Goal: Navigation & Orientation: Go to known website

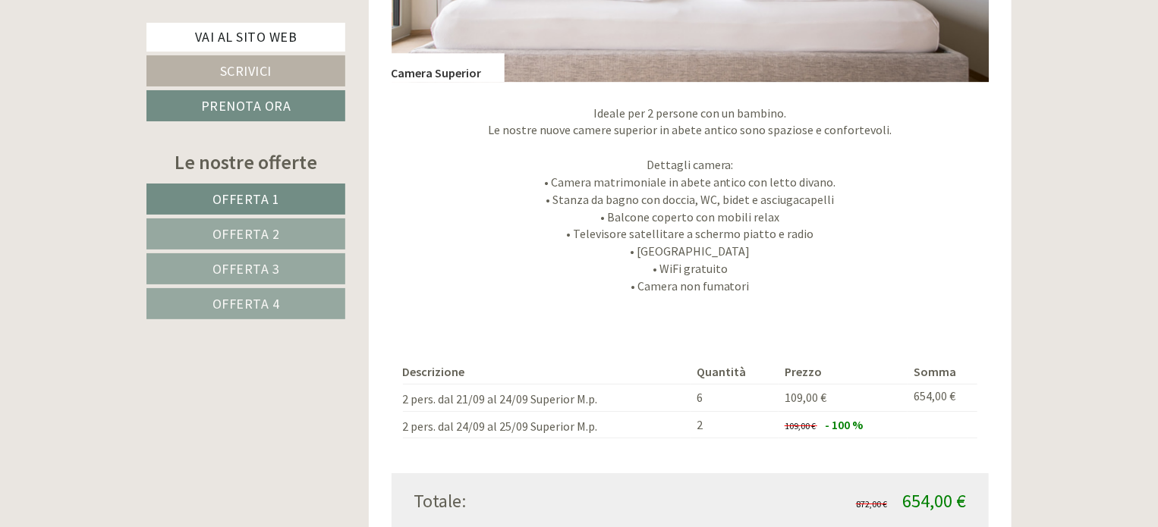
scroll to position [2580, 0]
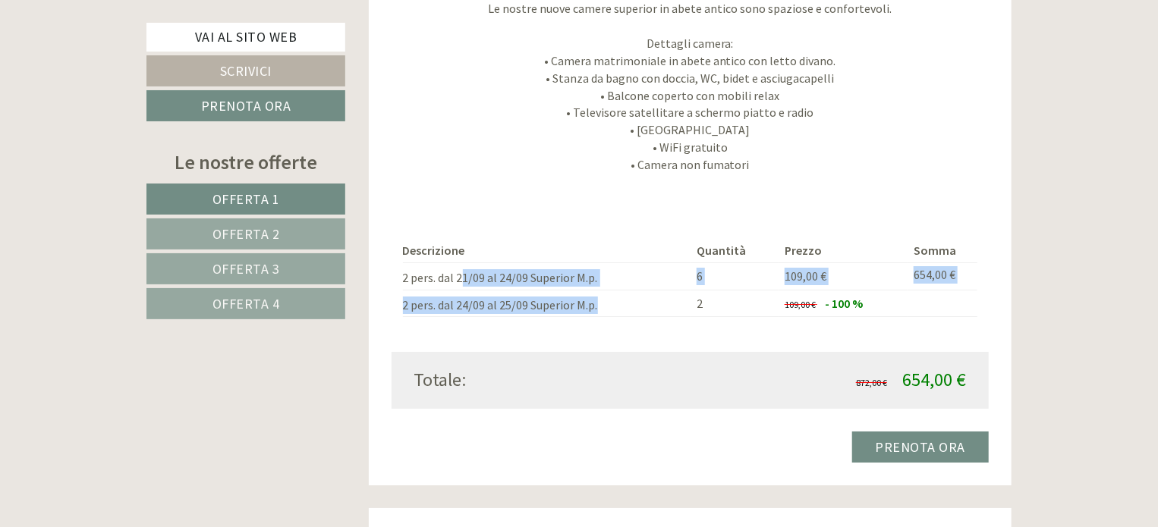
drag, startPoint x: 527, startPoint y: 281, endPoint x: 676, endPoint y: 305, distance: 151.5
click at [676, 305] on tbody "Descrizione Quantità Prezzo Somma 2 pers. dal 21/09 al 24/09 Superior M.p. 6 10…" at bounding box center [690, 278] width 575 height 78
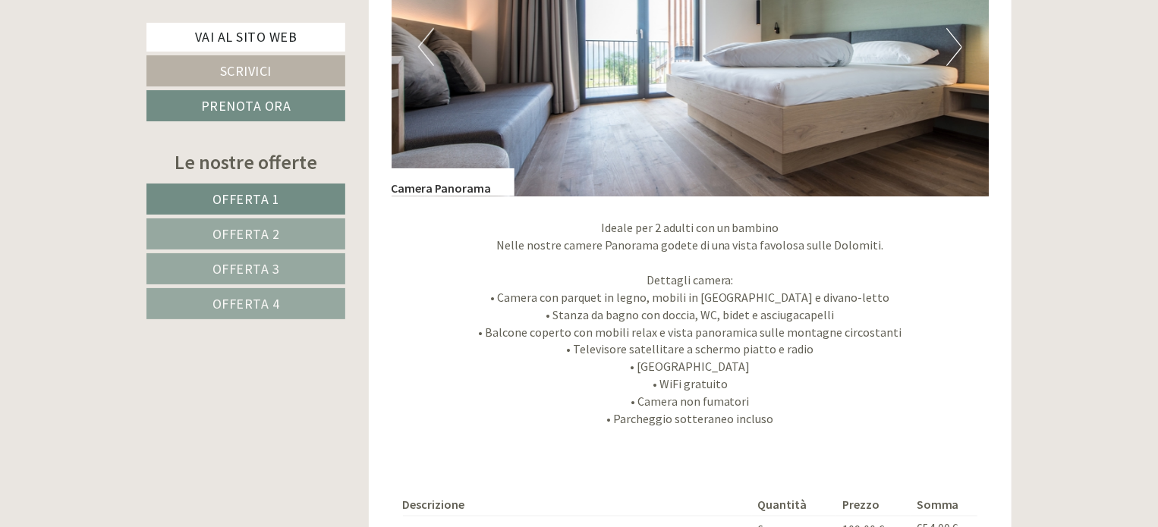
scroll to position [3392, 0]
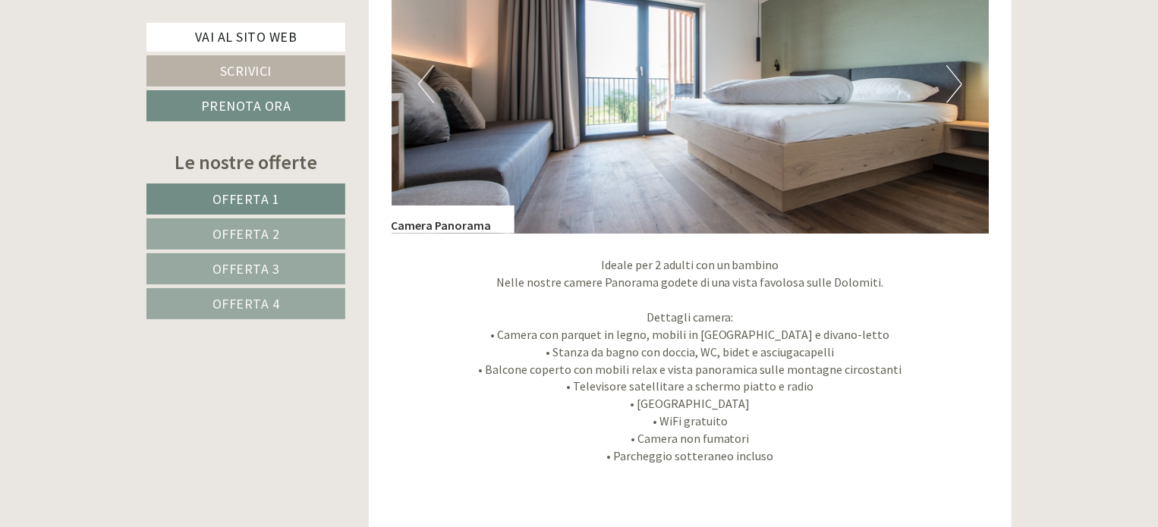
click at [957, 77] on button "Next" at bounding box center [954, 84] width 16 height 38
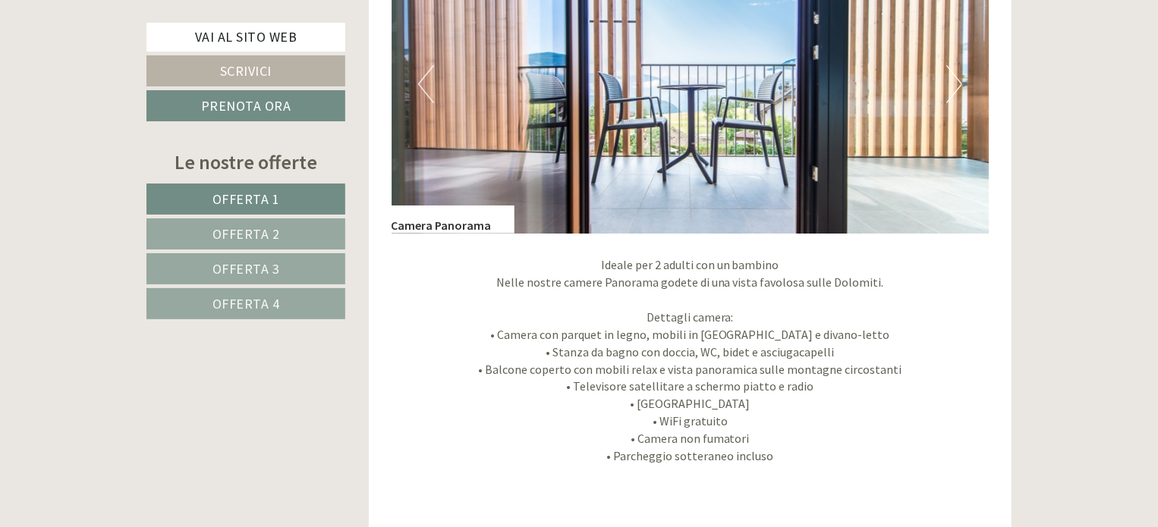
click at [957, 77] on button "Next" at bounding box center [954, 84] width 16 height 38
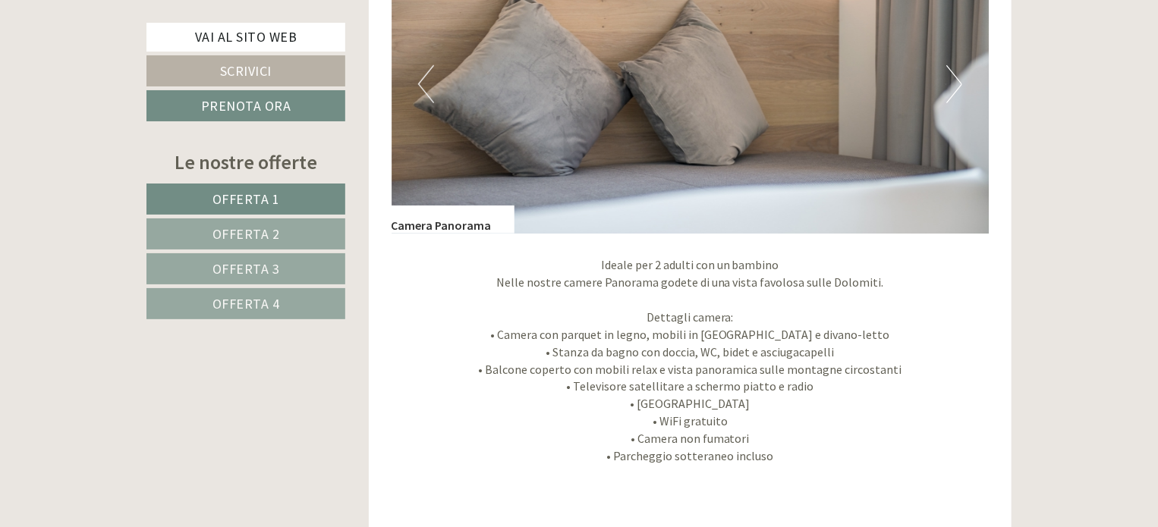
click at [957, 77] on button "Next" at bounding box center [954, 84] width 16 height 38
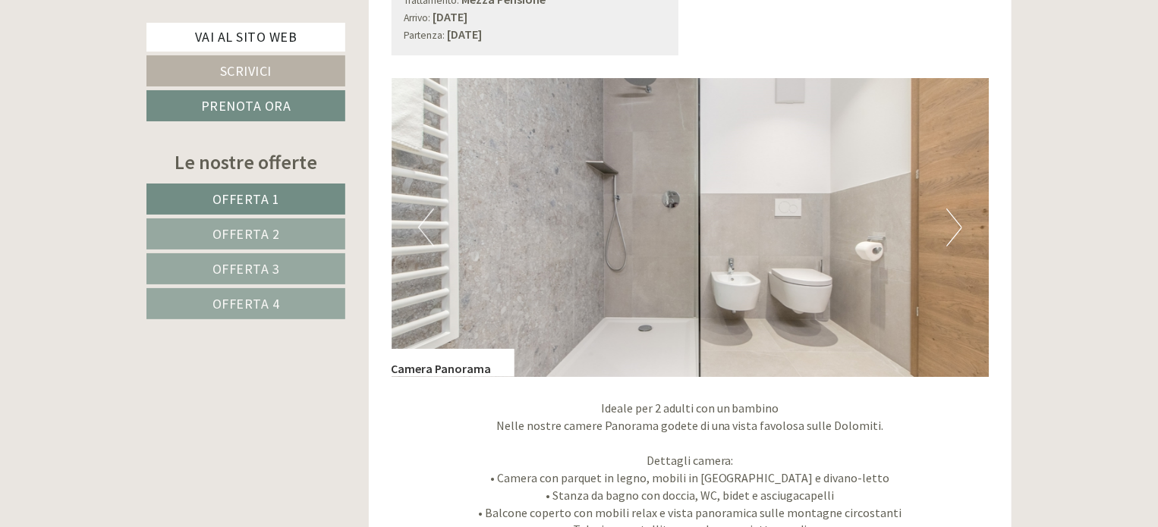
scroll to position [3240, 0]
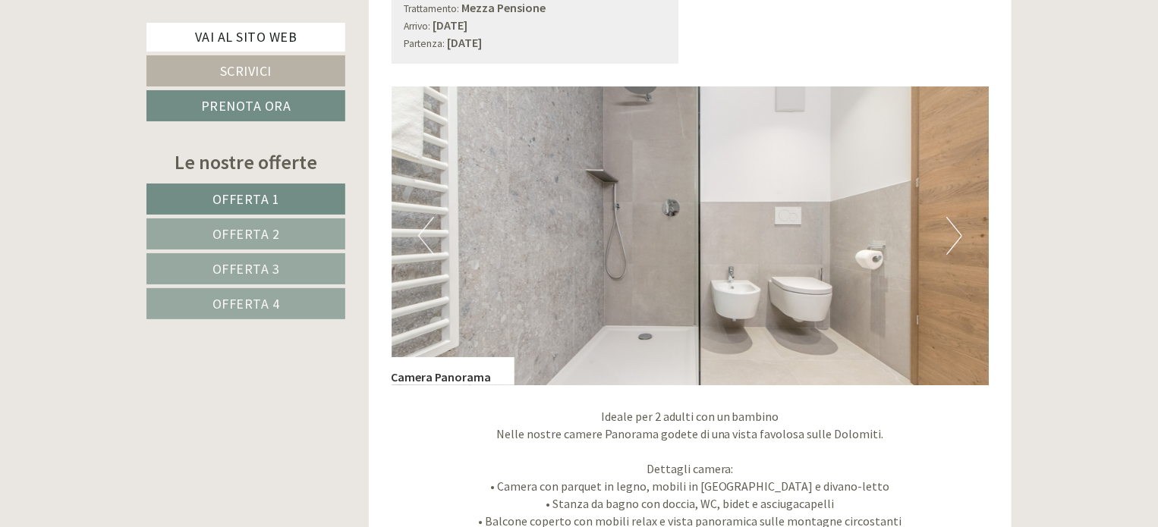
click at [954, 233] on button "Next" at bounding box center [954, 236] width 16 height 38
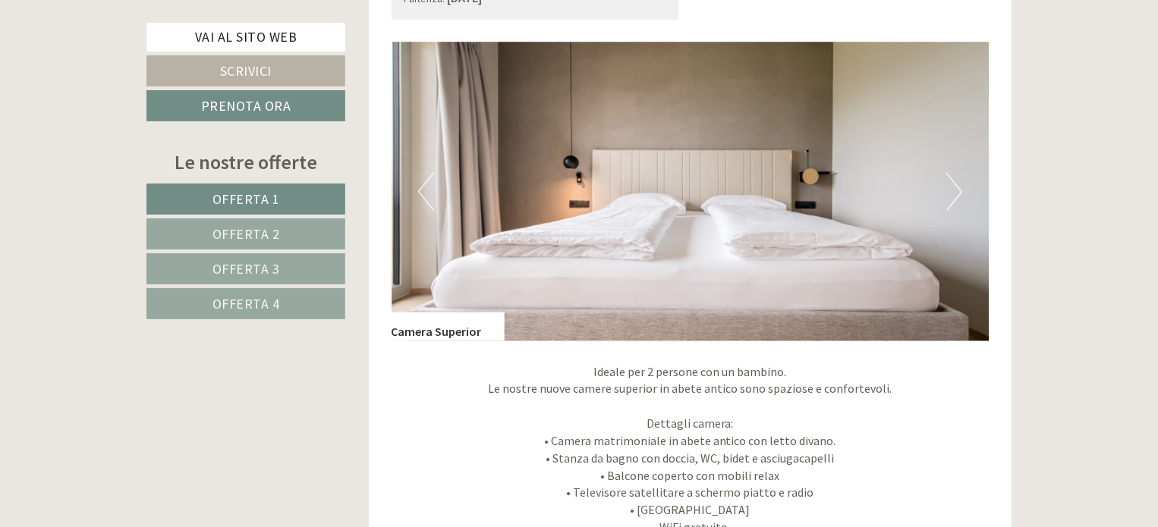
scroll to position [1115, 0]
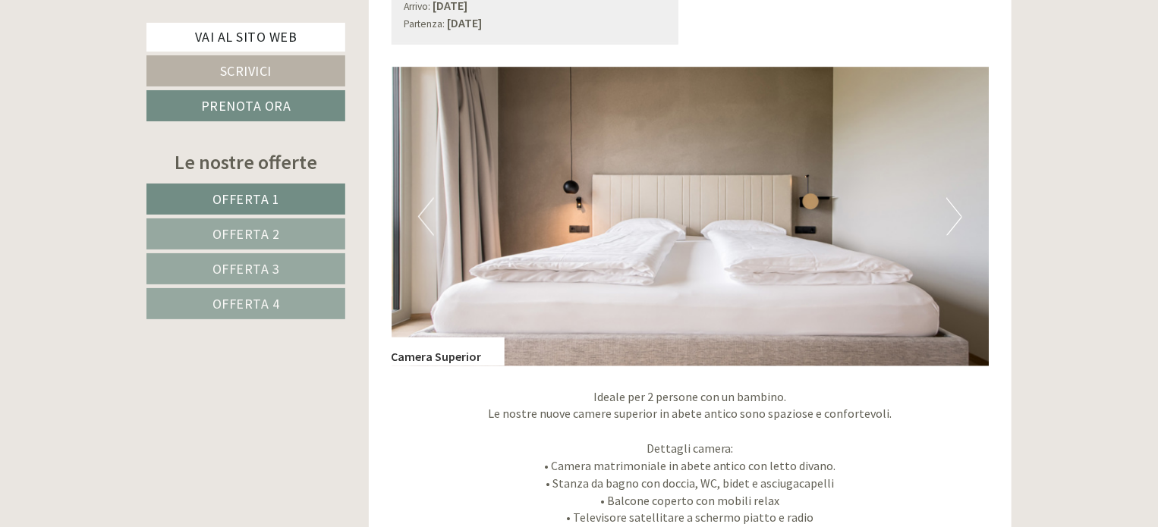
click at [955, 206] on button "Next" at bounding box center [954, 217] width 16 height 38
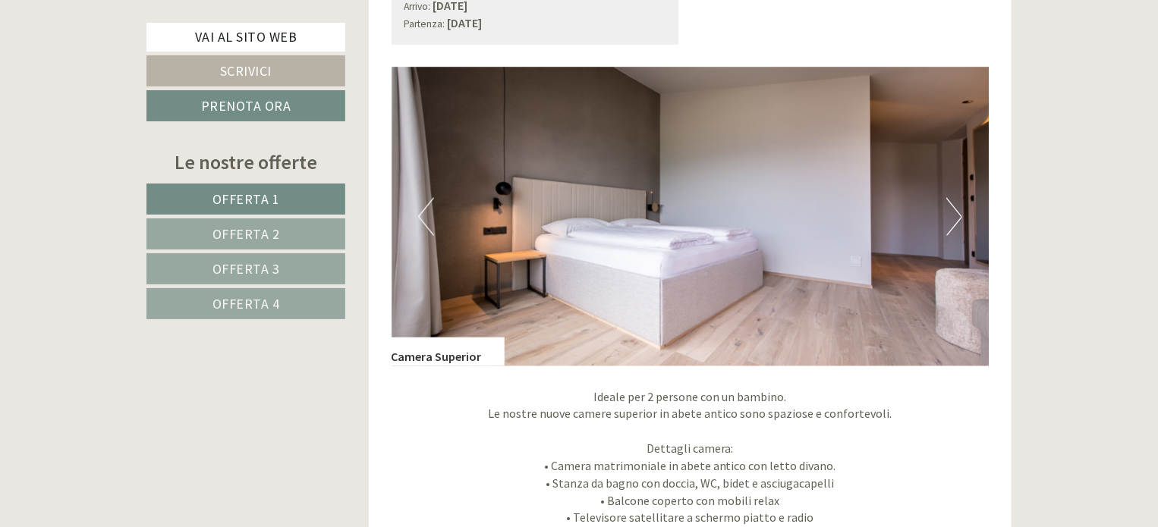
click at [955, 206] on button "Next" at bounding box center [954, 217] width 16 height 38
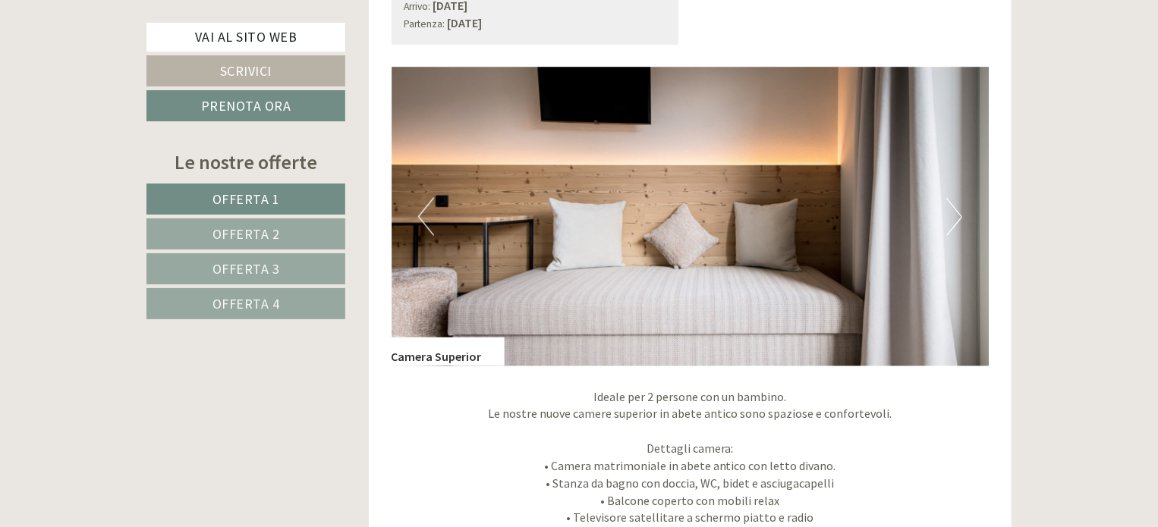
click at [955, 206] on button "Next" at bounding box center [954, 217] width 16 height 38
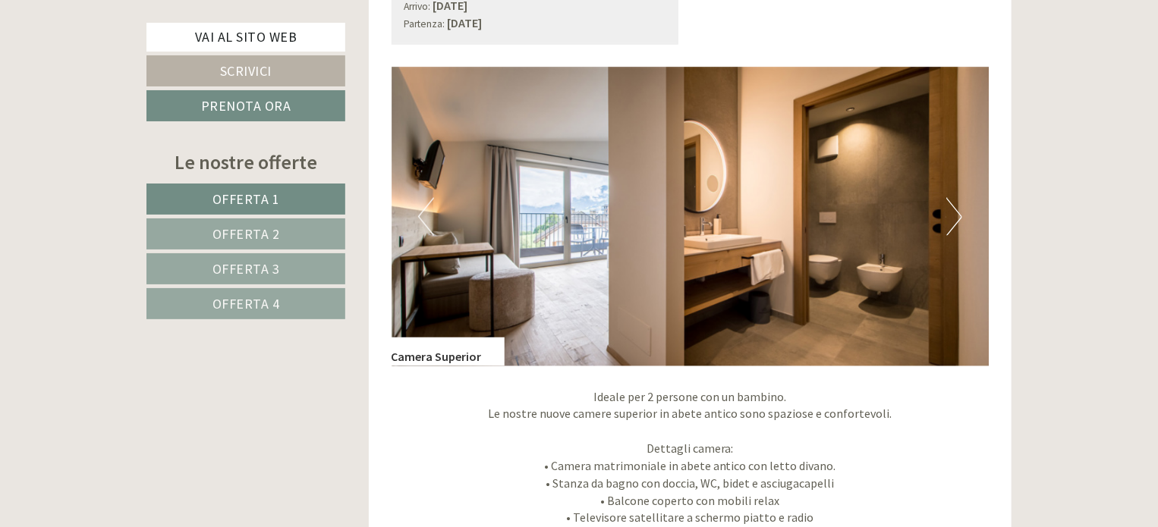
click at [955, 206] on button "Next" at bounding box center [954, 217] width 16 height 38
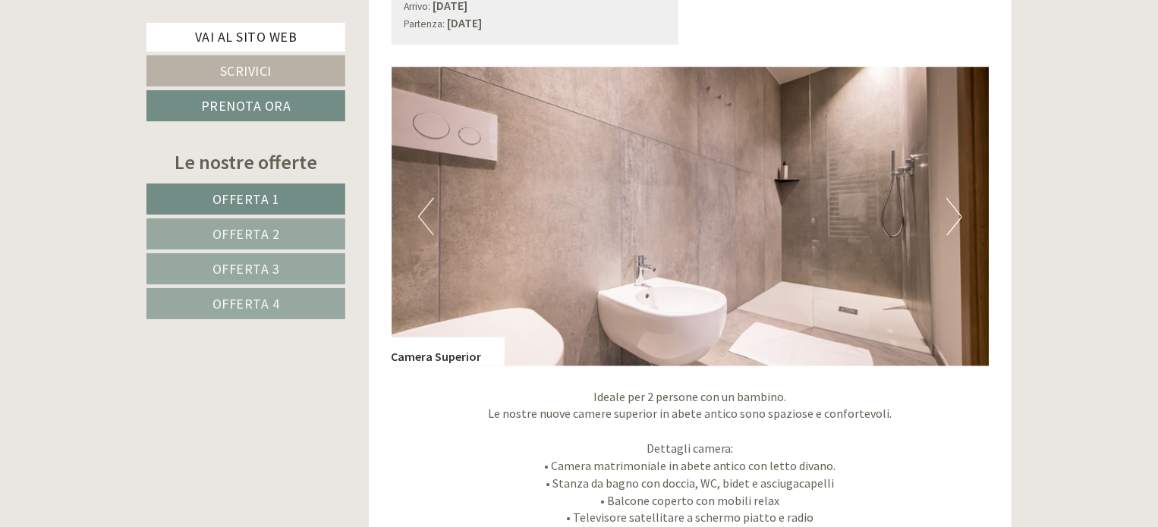
click at [955, 206] on button "Next" at bounding box center [954, 217] width 16 height 38
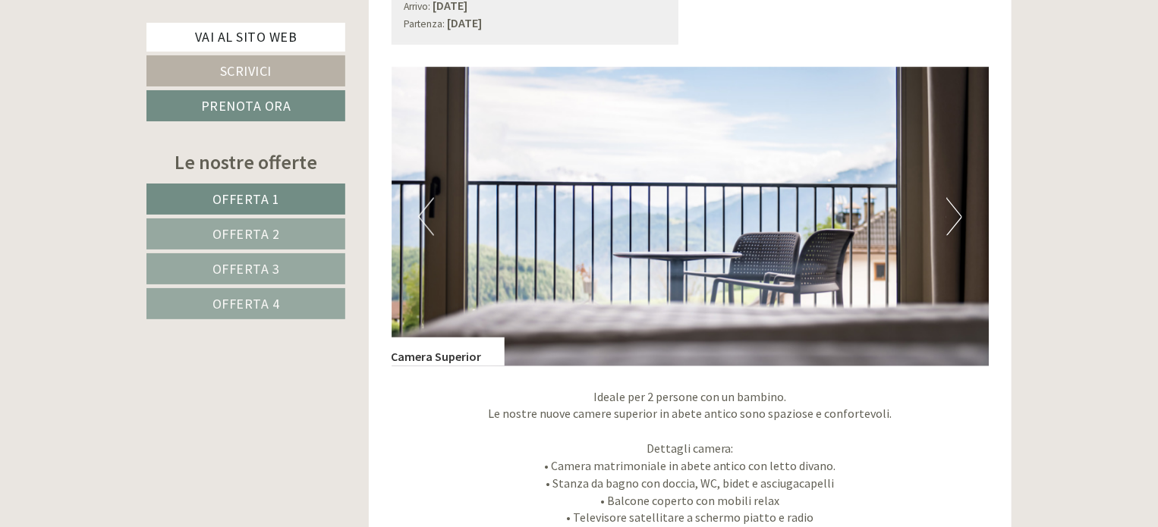
click at [955, 206] on button "Next" at bounding box center [954, 217] width 16 height 38
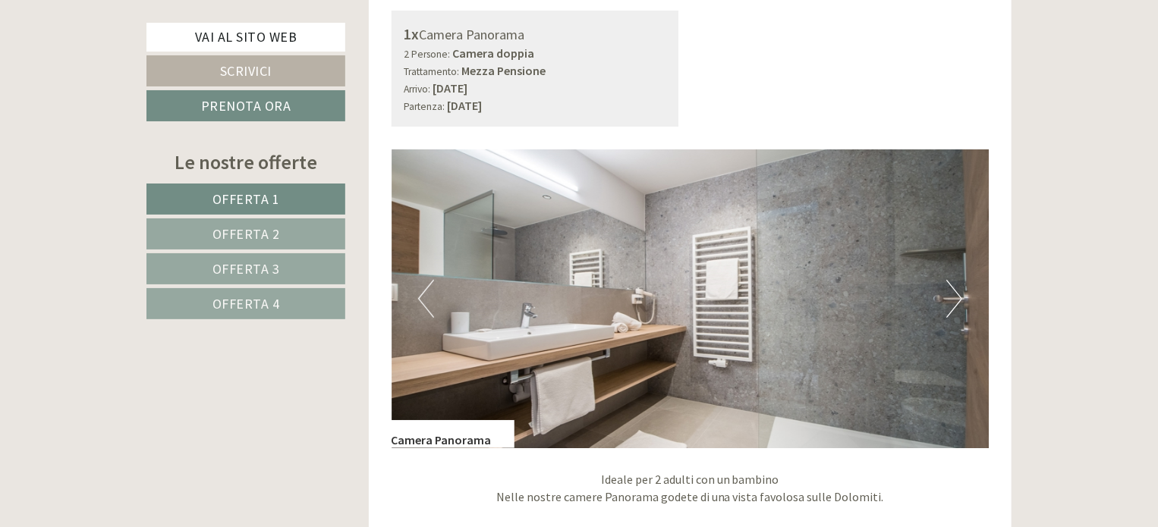
scroll to position [3240, 0]
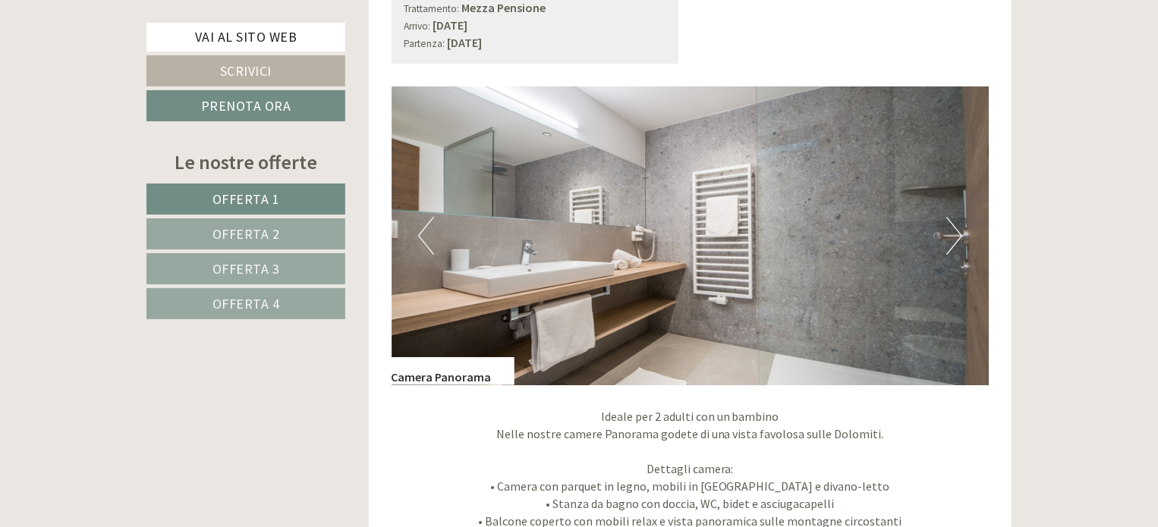
click at [953, 230] on button "Next" at bounding box center [954, 236] width 16 height 38
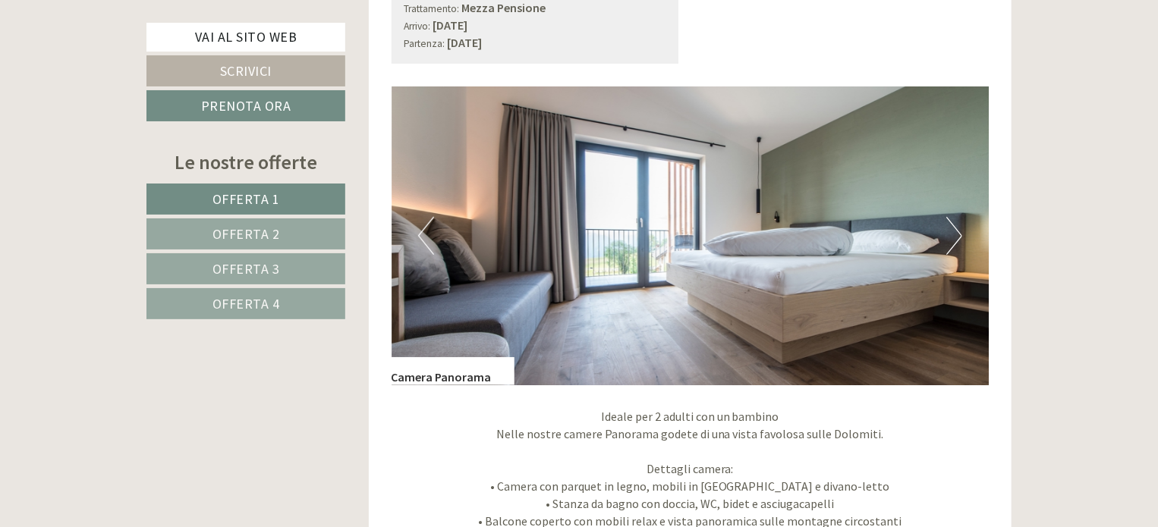
click at [955, 229] on button "Next" at bounding box center [954, 236] width 16 height 38
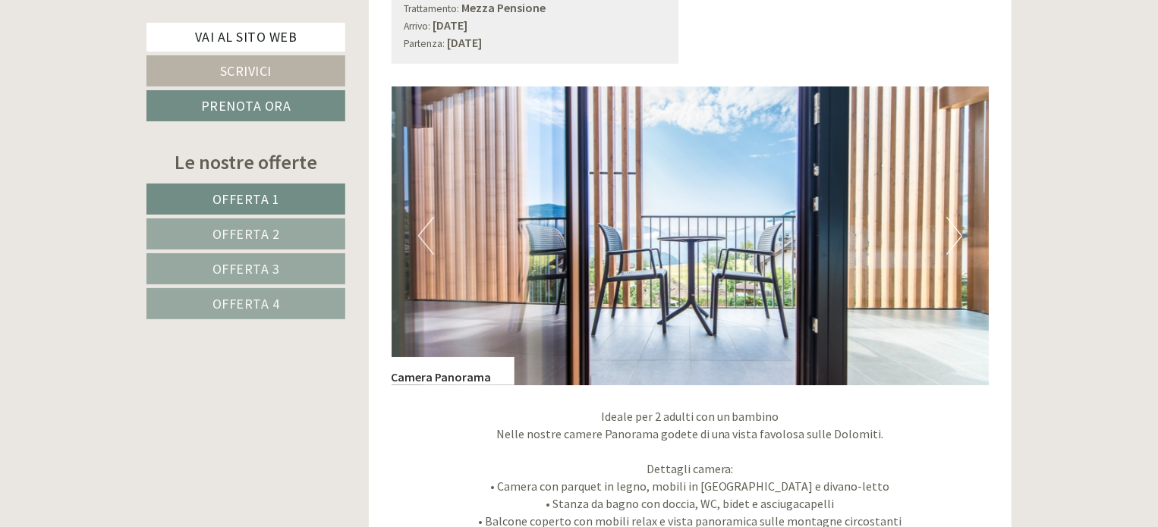
click at [955, 229] on button "Next" at bounding box center [954, 236] width 16 height 38
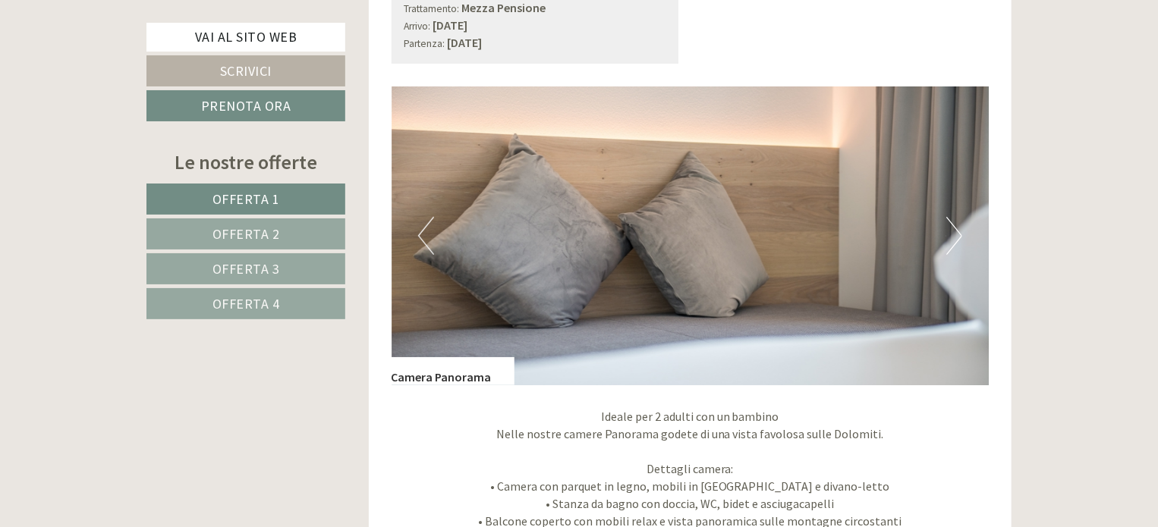
click at [955, 229] on button "Next" at bounding box center [954, 236] width 16 height 38
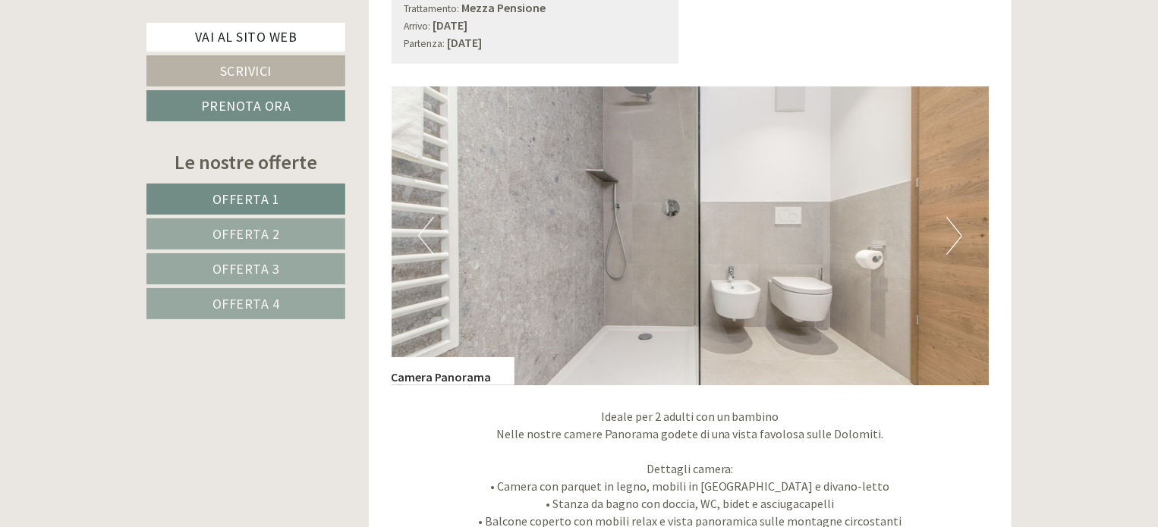
click at [955, 229] on button "Next" at bounding box center [954, 236] width 16 height 38
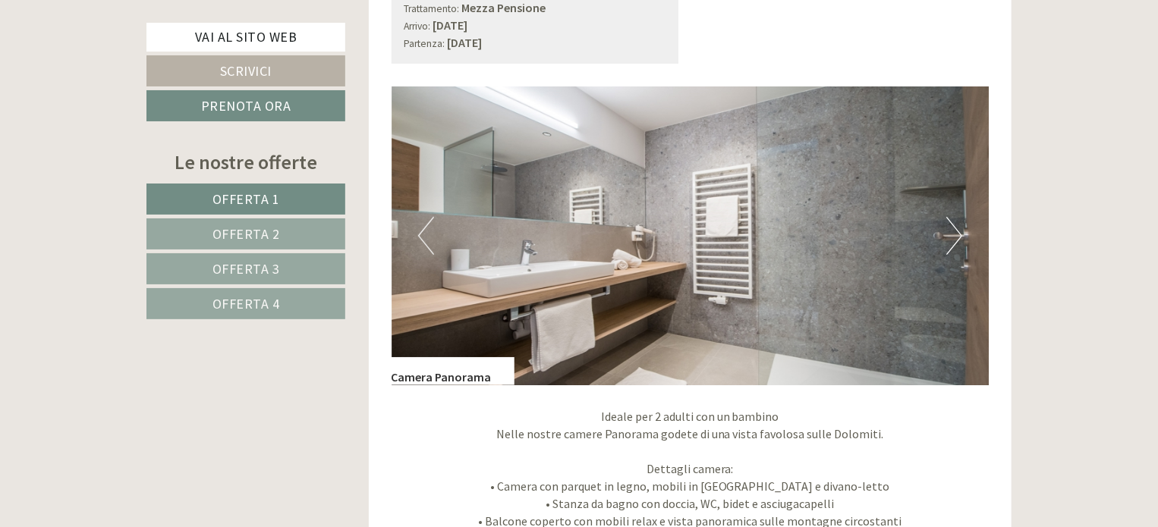
click at [955, 229] on button "Next" at bounding box center [954, 236] width 16 height 38
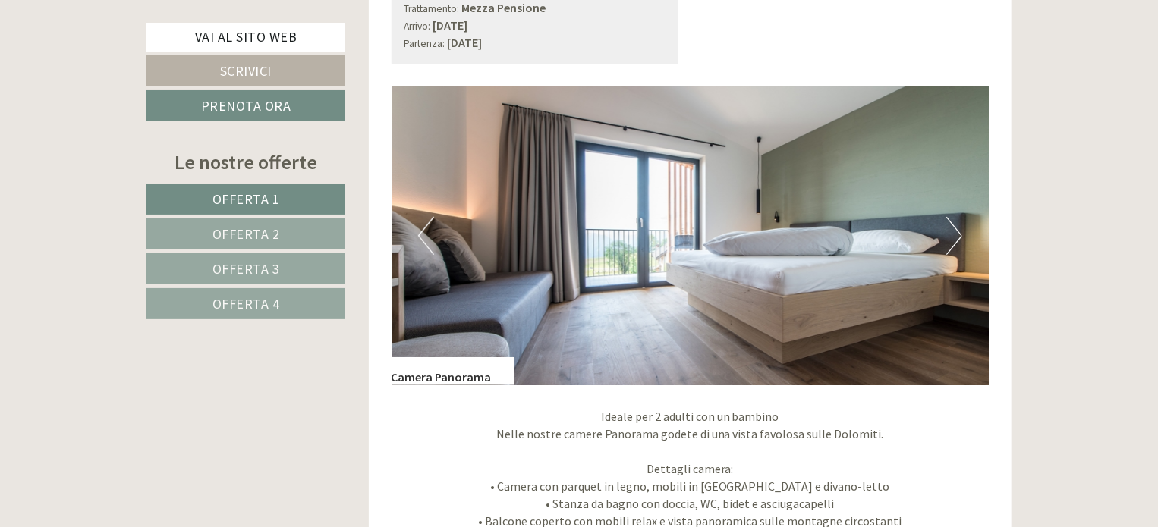
click at [955, 229] on button "Next" at bounding box center [954, 236] width 16 height 38
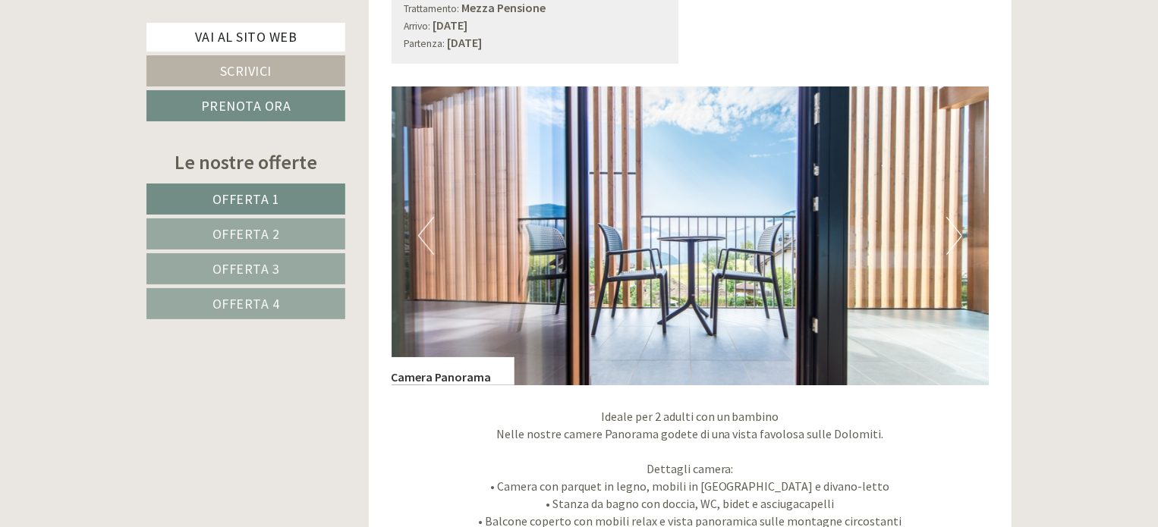
click at [955, 229] on button "Next" at bounding box center [954, 236] width 16 height 38
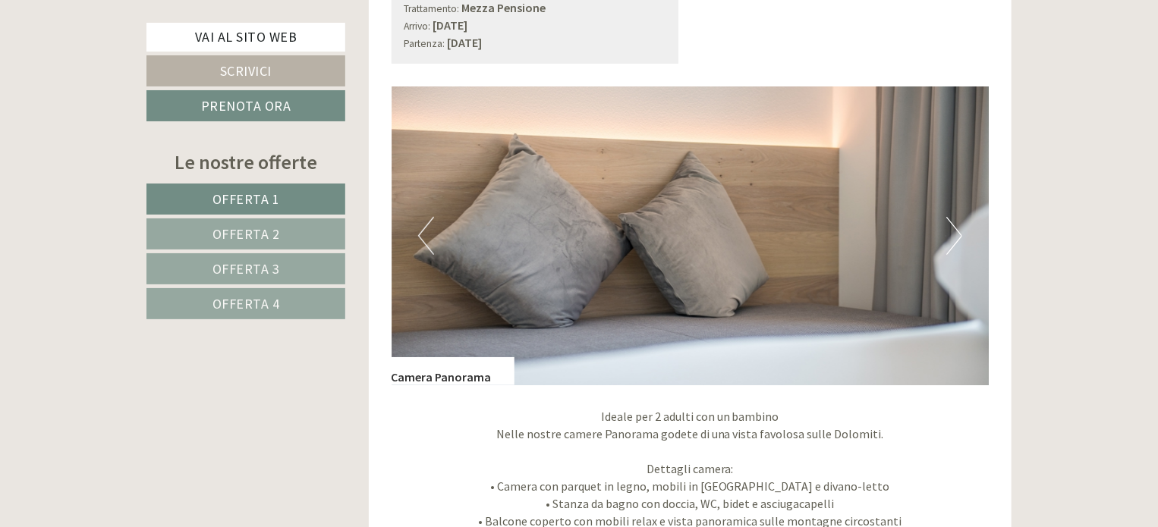
click at [955, 229] on button "Next" at bounding box center [954, 236] width 16 height 38
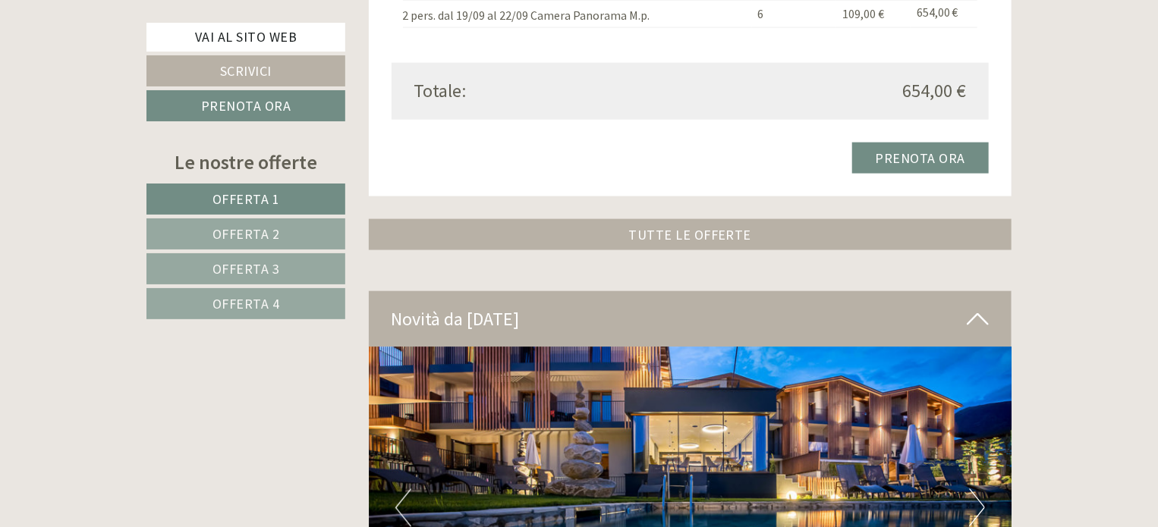
scroll to position [3847, 0]
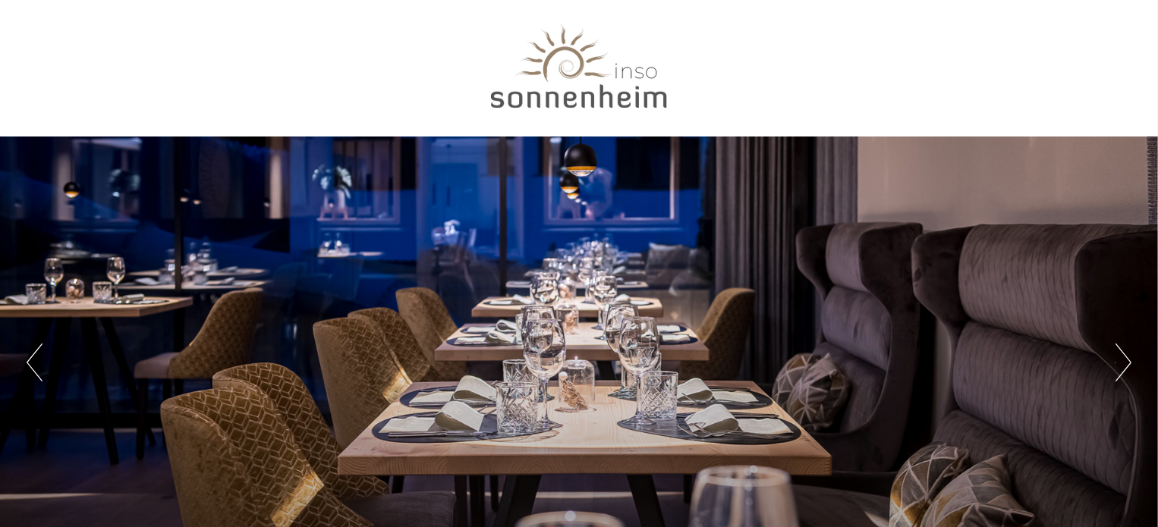
click at [602, 89] on div at bounding box center [579, 70] width 850 height 124
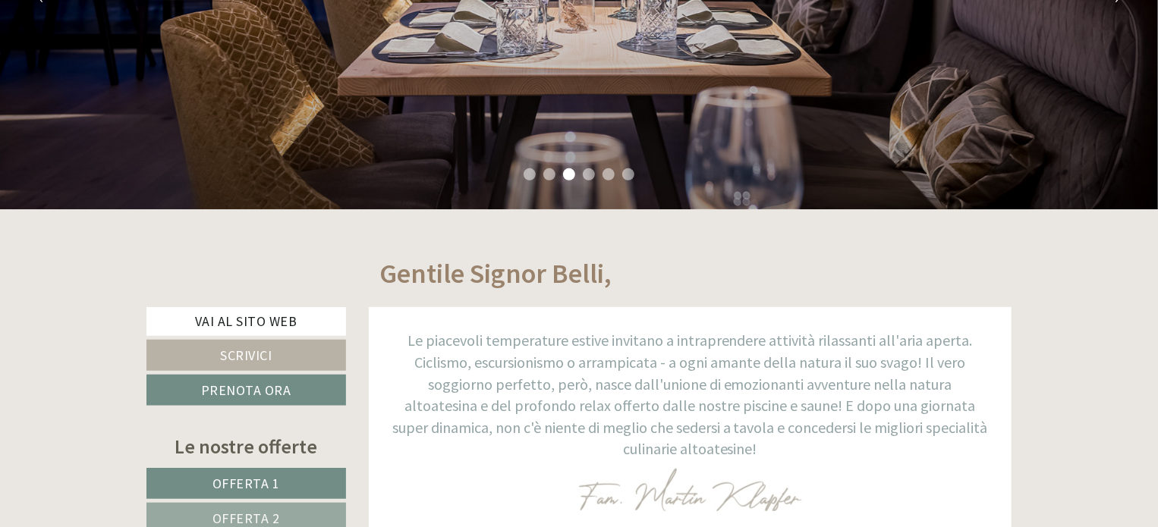
scroll to position [531, 0]
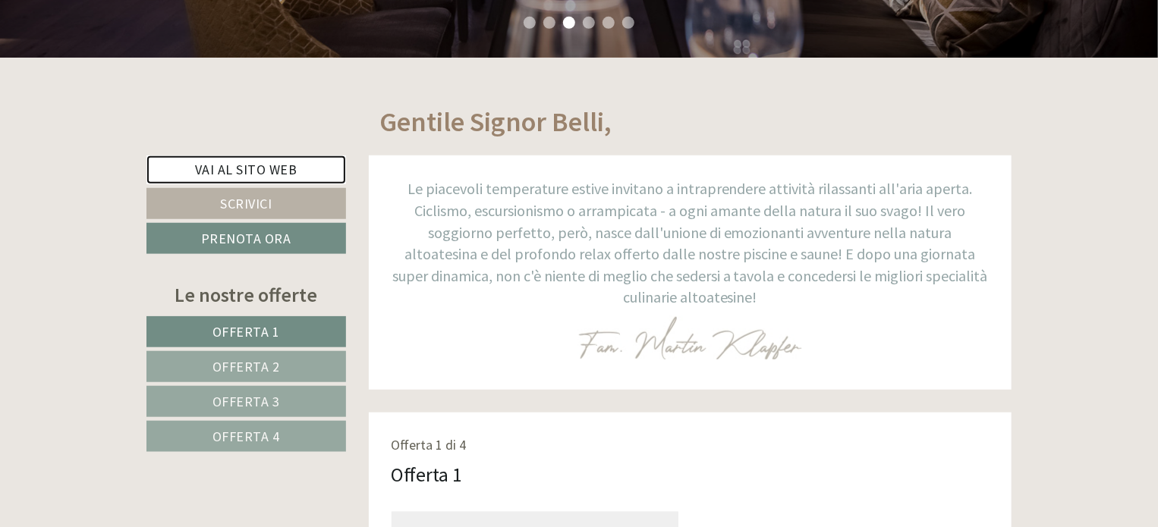
click at [260, 173] on link "Vai al sito web" at bounding box center [246, 170] width 200 height 29
